Goal: Entertainment & Leisure: Consume media (video, audio)

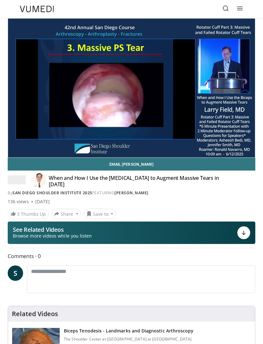
click at [130, 191] on link "[PERSON_NAME]" at bounding box center [132, 192] width 34 height 5
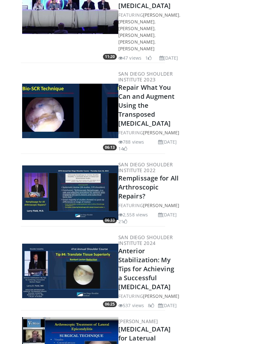
scroll to position [415, 0]
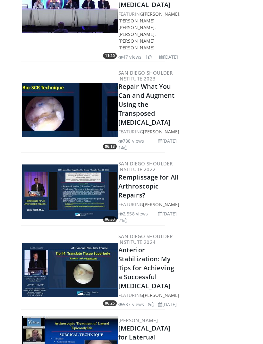
click at [79, 138] on img at bounding box center [70, 110] width 96 height 55
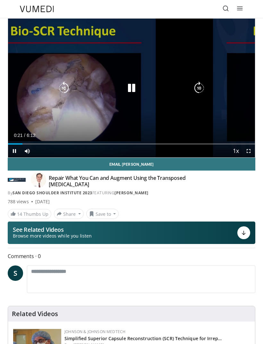
click at [24, 139] on div "Loaded : 2.63%" at bounding box center [131, 142] width 247 height 6
click at [27, 140] on div "Loaded : 56.31%" at bounding box center [131, 142] width 247 height 6
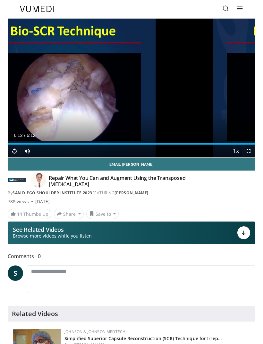
click at [129, 190] on link "[PERSON_NAME]" at bounding box center [132, 192] width 34 height 5
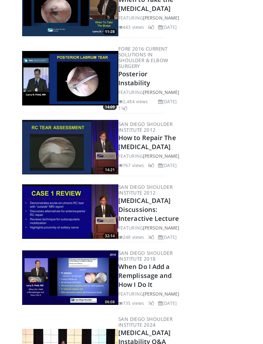
scroll to position [1495, 0]
